Goal: Transaction & Acquisition: Download file/media

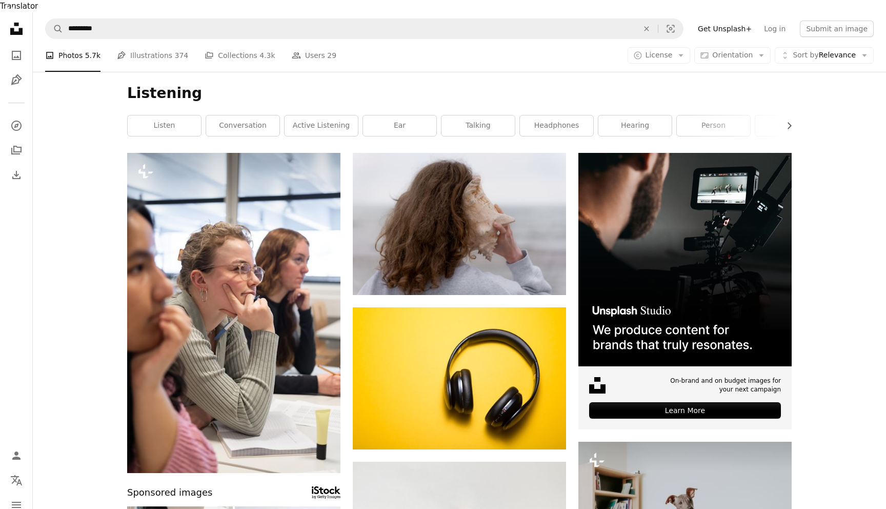
scroll to position [662, 0]
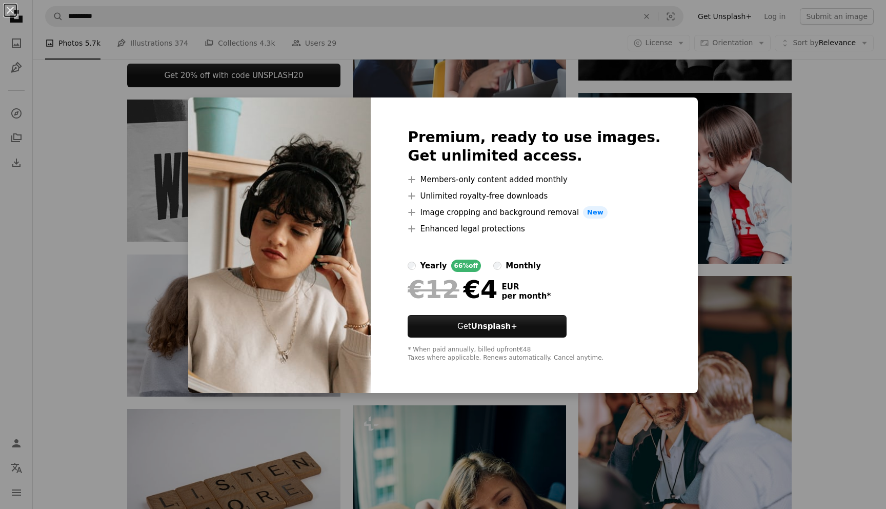
click at [814, 191] on div "An X shape Premium, ready to use images. Get unlimited access. A plus sign Memb…" at bounding box center [443, 254] width 886 height 509
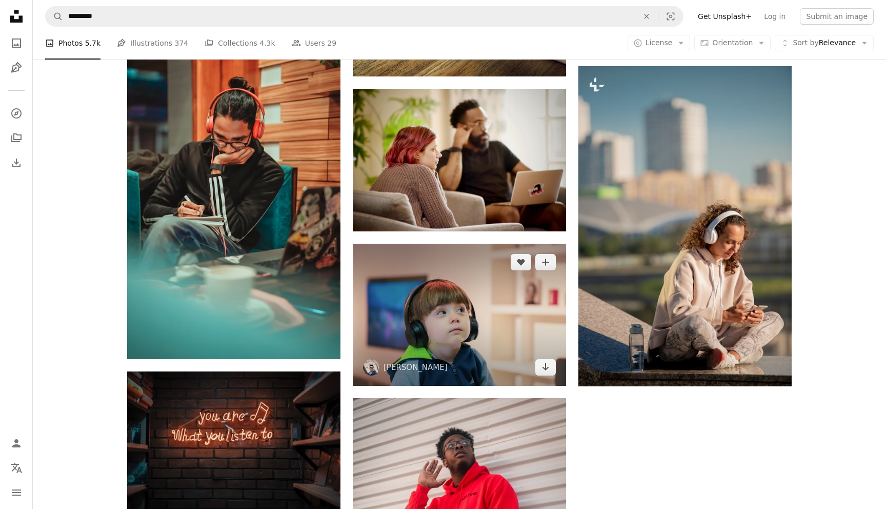
scroll to position [1209, 0]
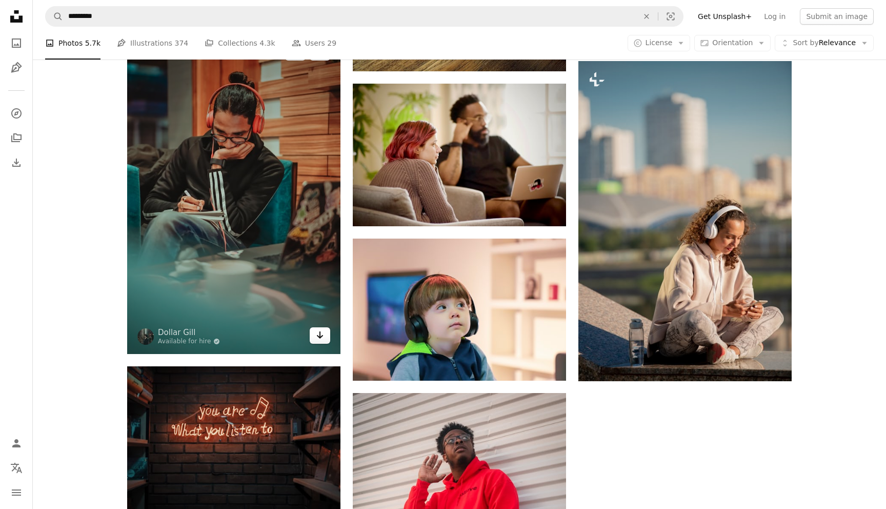
click at [320, 329] on icon "Arrow pointing down" at bounding box center [320, 335] width 8 height 12
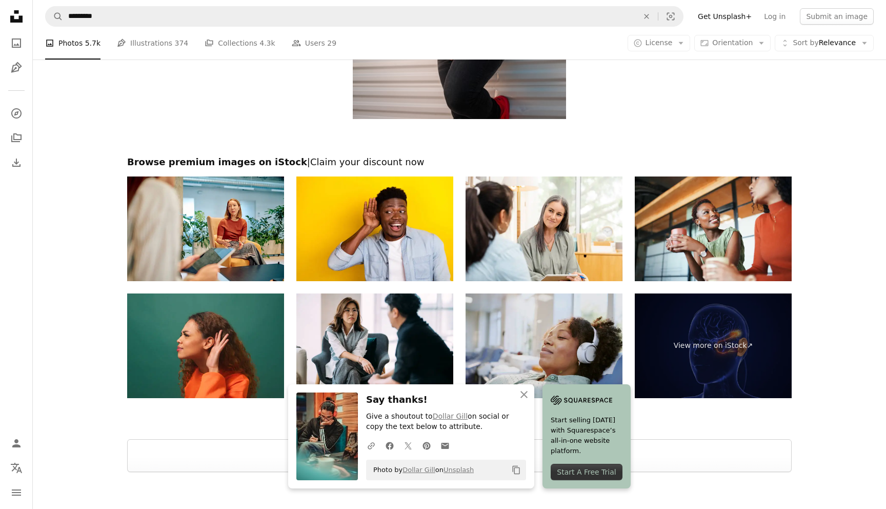
scroll to position [1819, 0]
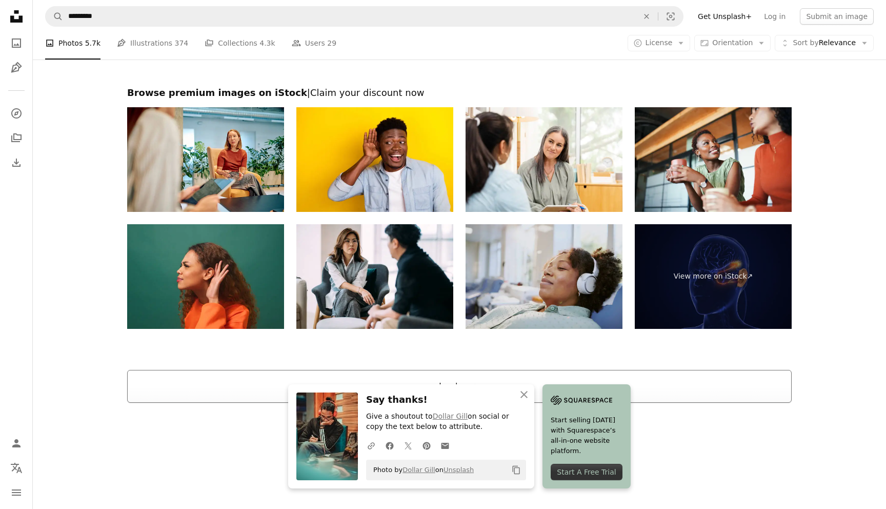
click at [625, 373] on button "Load more" at bounding box center [459, 386] width 665 height 33
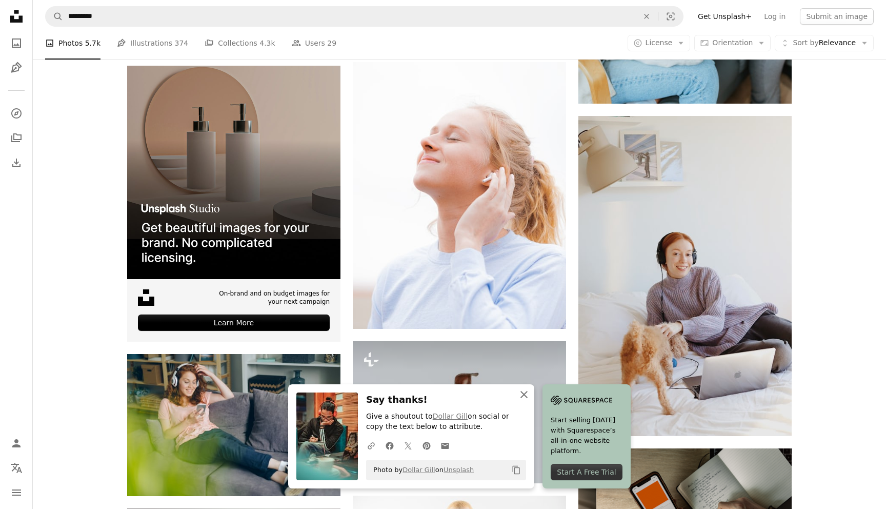
click at [525, 394] on icon "An X shape" at bounding box center [524, 394] width 12 height 12
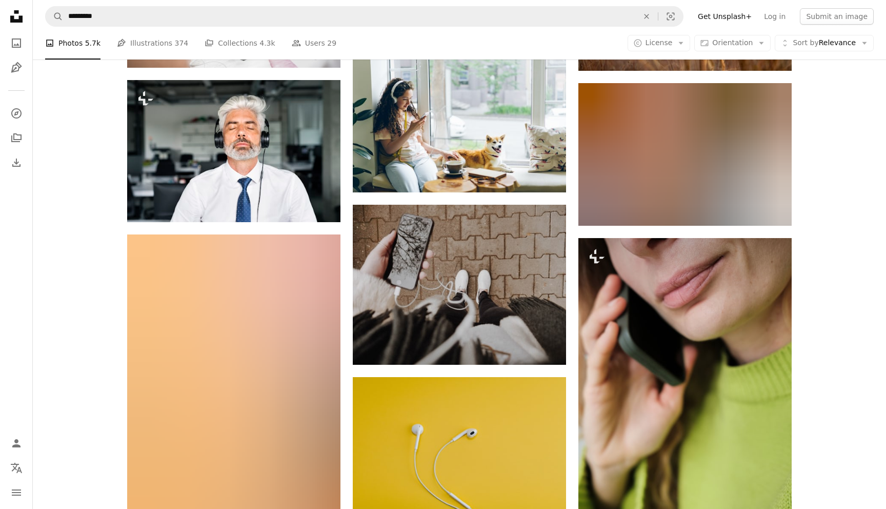
scroll to position [4201, 0]
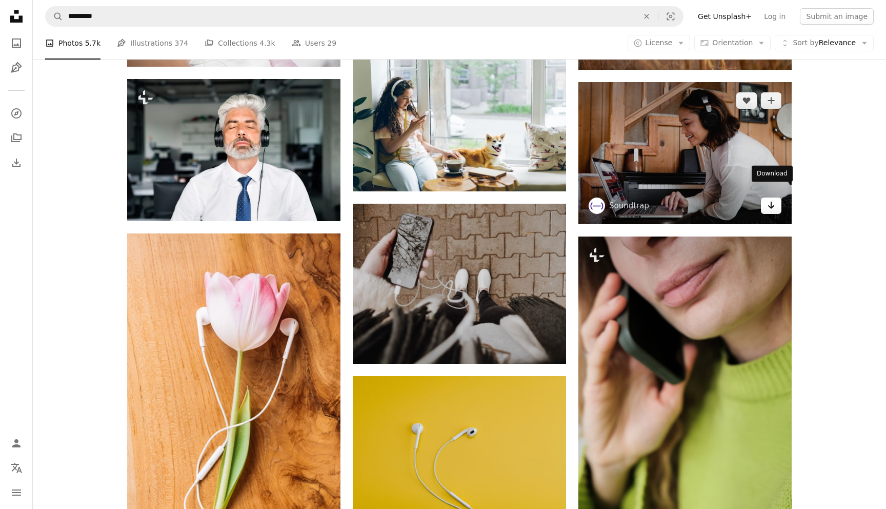
click at [770, 199] on icon "Arrow pointing down" at bounding box center [771, 205] width 8 height 12
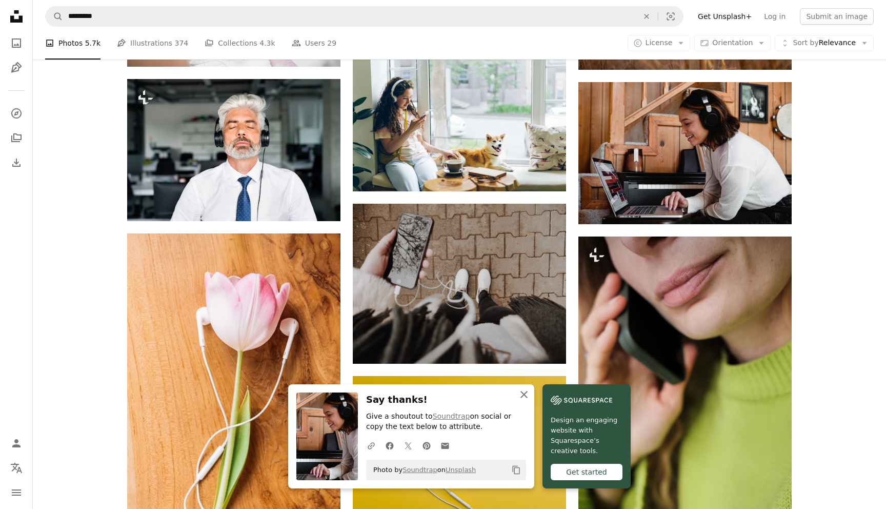
click at [526, 393] on icon "An X shape" at bounding box center [524, 394] width 12 height 12
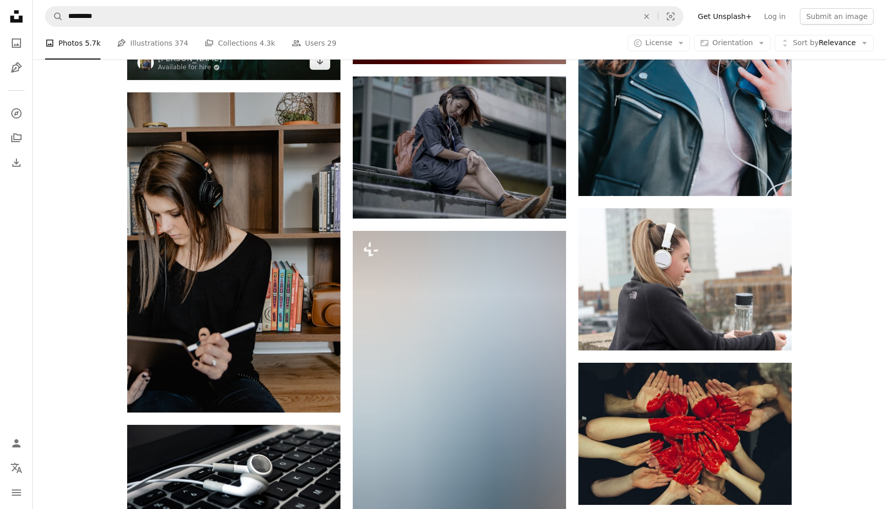
scroll to position [7167, 0]
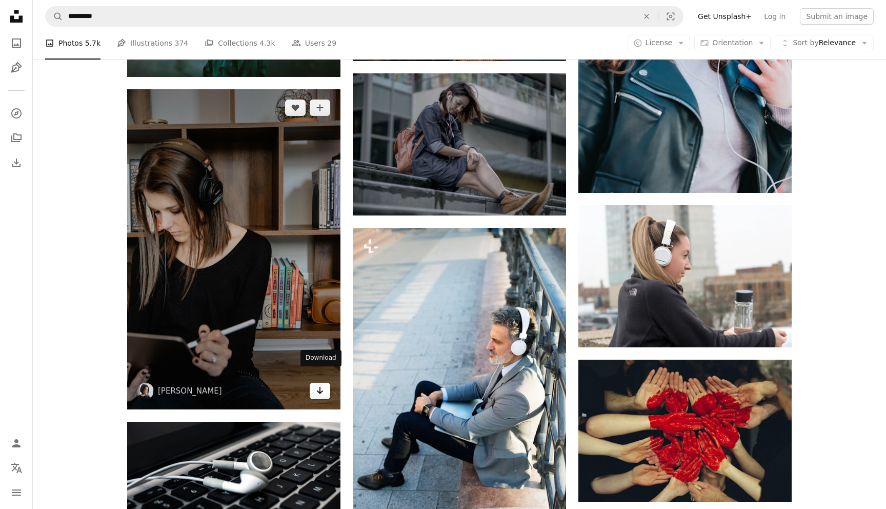
click at [322, 387] on icon "Download" at bounding box center [320, 390] width 7 height 7
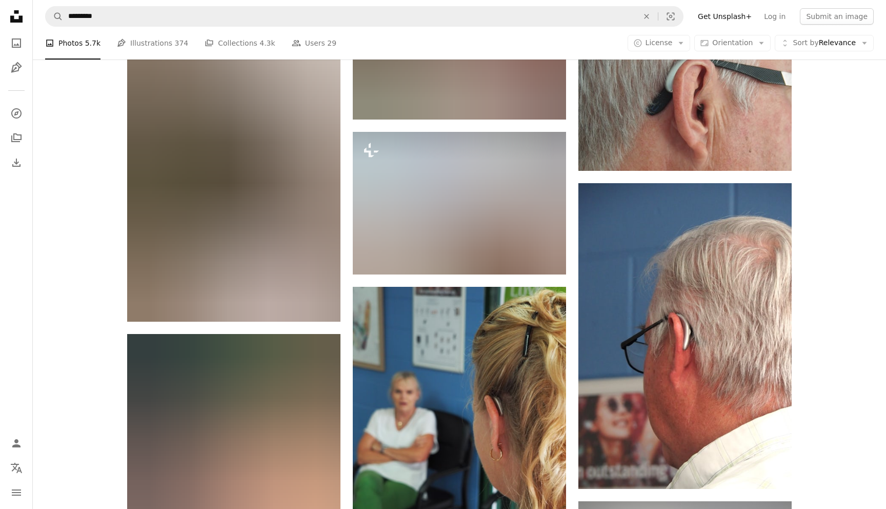
scroll to position [14495, 0]
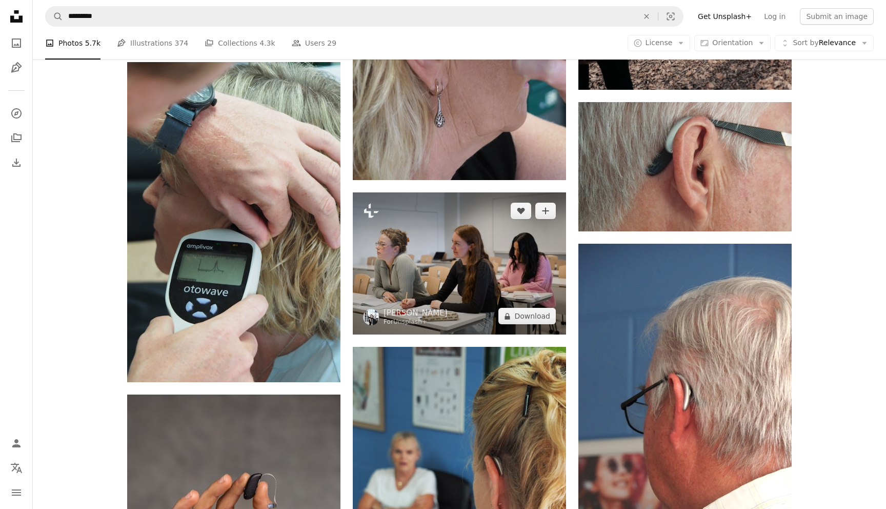
click at [499, 260] on img at bounding box center [459, 263] width 213 height 142
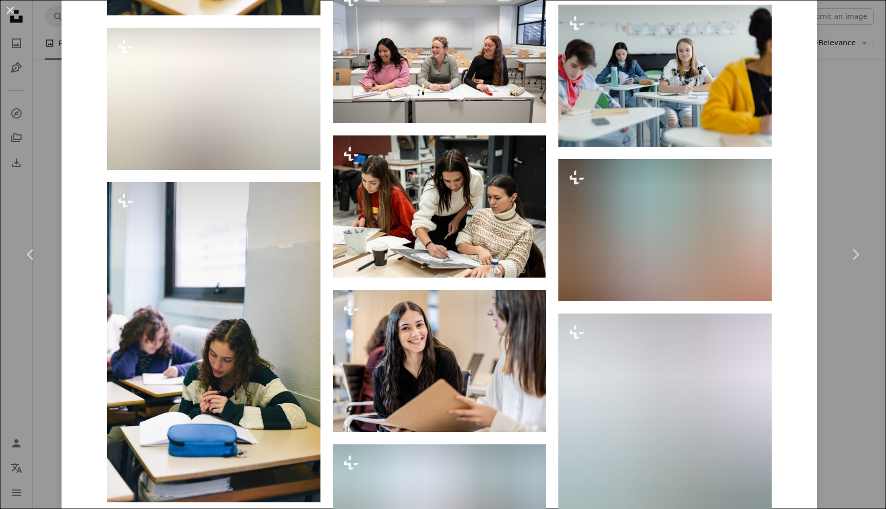
scroll to position [2119, 0]
